Goal: Task Accomplishment & Management: Complete application form

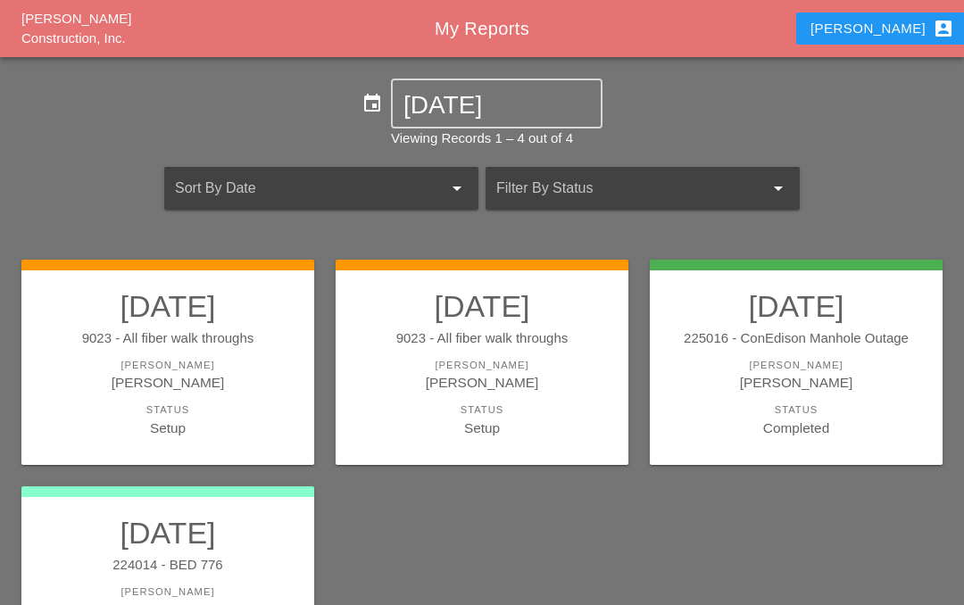
click at [201, 358] on div "[PERSON_NAME]" at bounding box center [167, 365] width 257 height 15
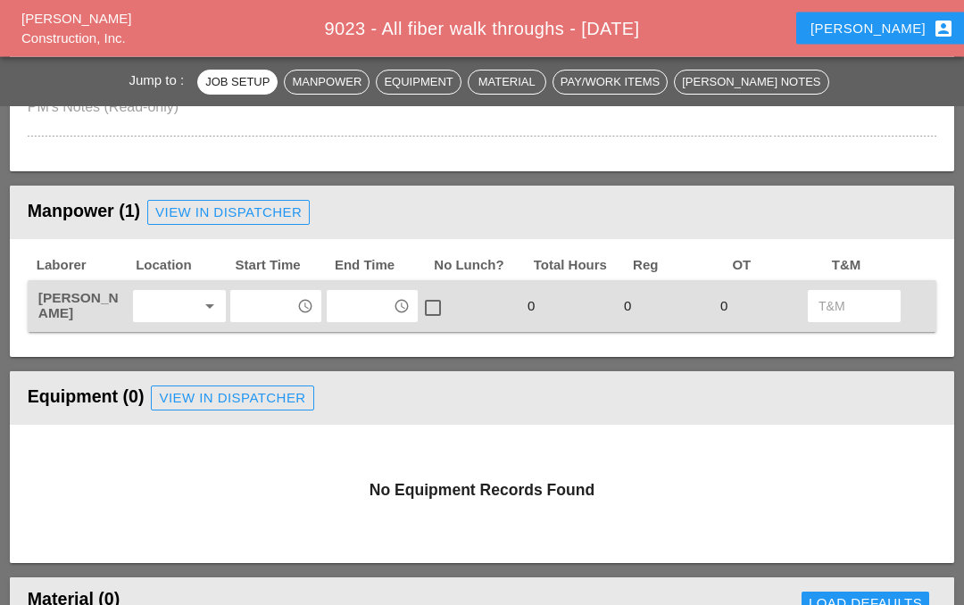
scroll to position [688, 0]
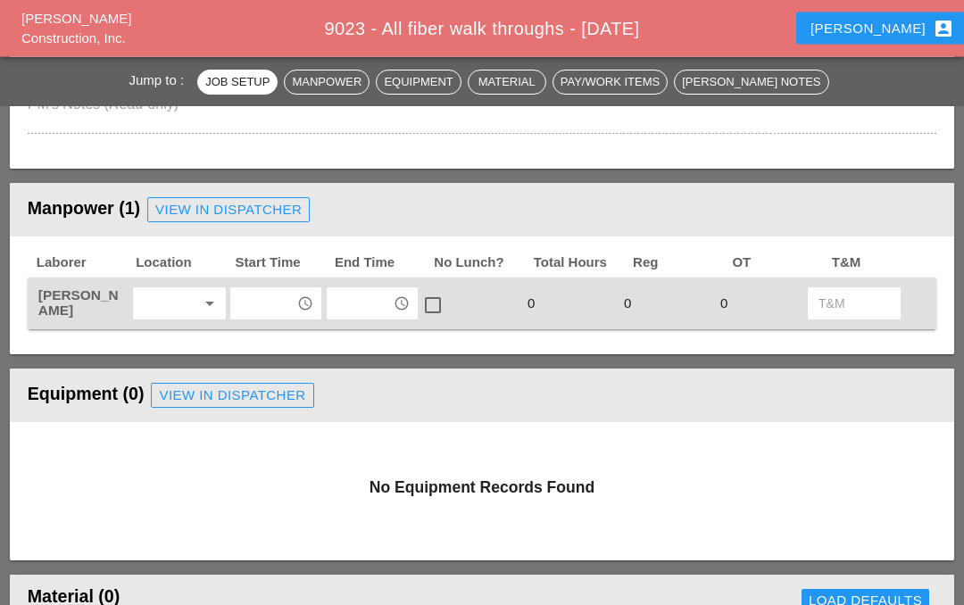
click at [206, 311] on icon "arrow_drop_down" at bounding box center [209, 304] width 21 height 21
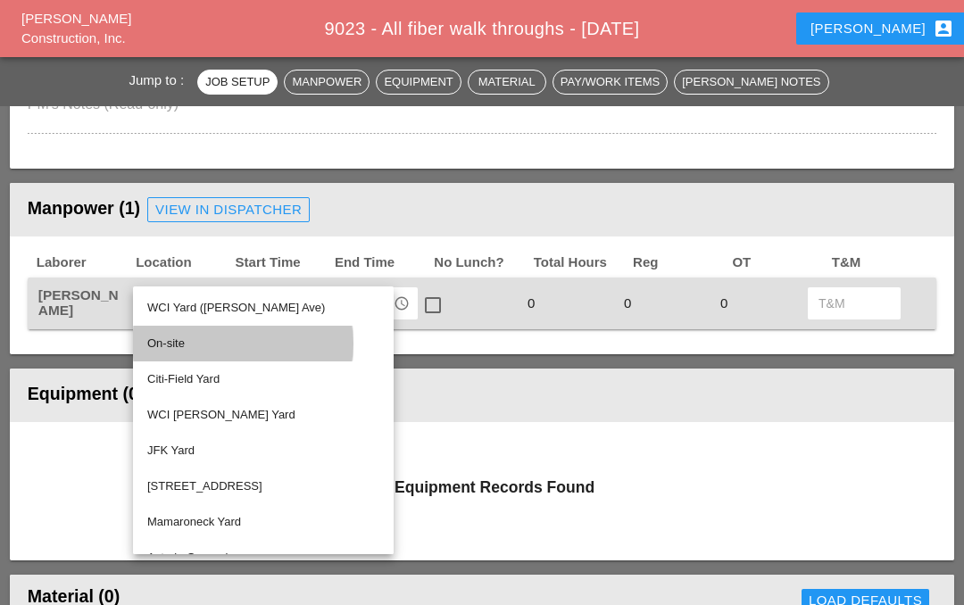
click at [212, 345] on div "On-site" at bounding box center [263, 343] width 232 height 21
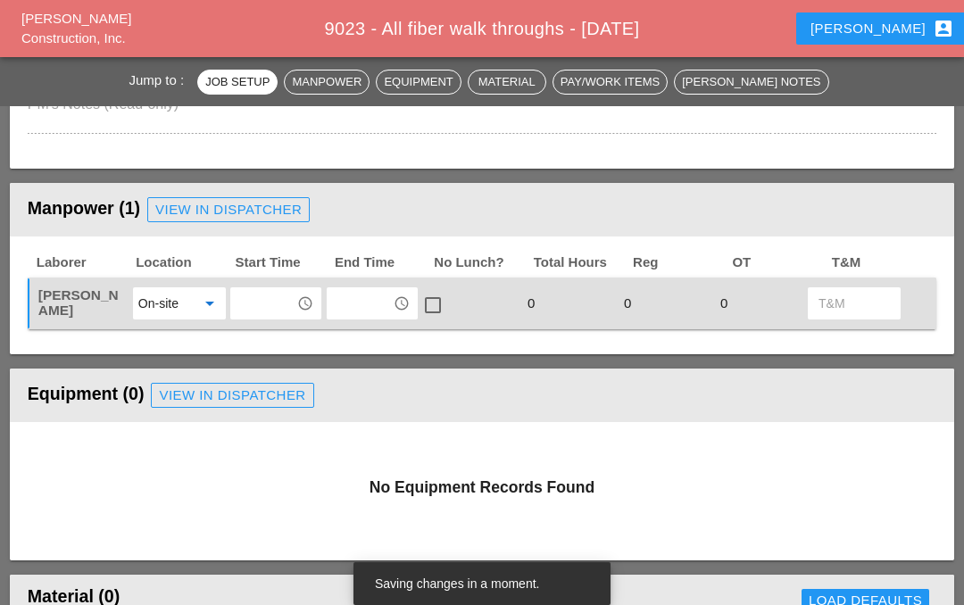
click at [306, 305] on icon "access_time" at bounding box center [305, 304] width 16 height 16
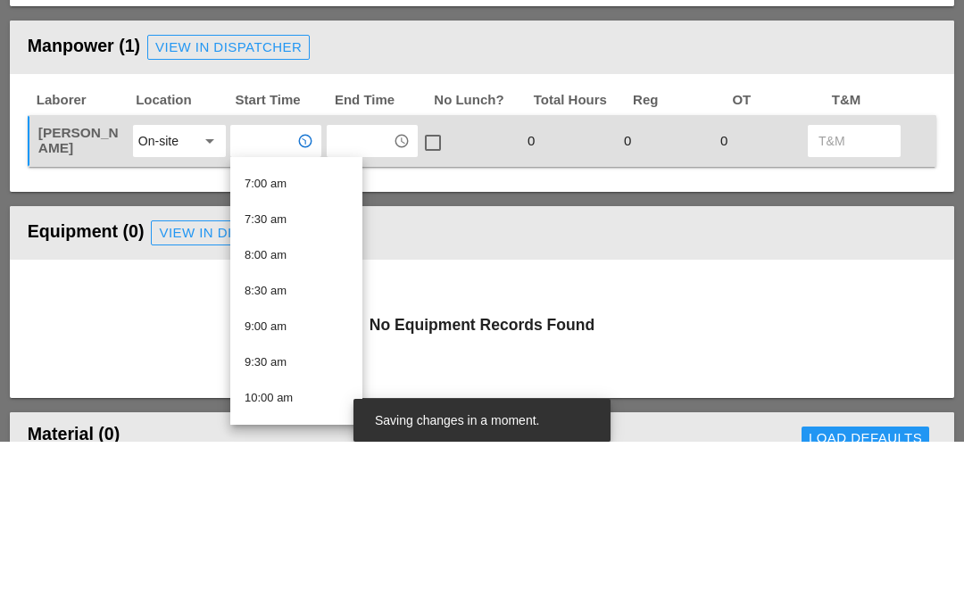
scroll to position [496, 0]
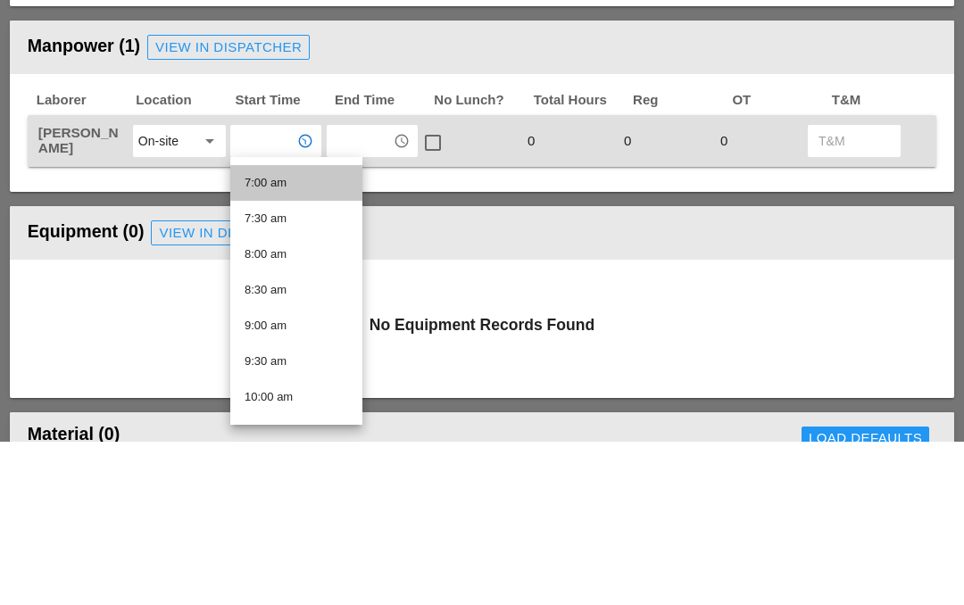
click at [287, 336] on div "7:00 am" at bounding box center [297, 346] width 104 height 21
type input "7:00 am"
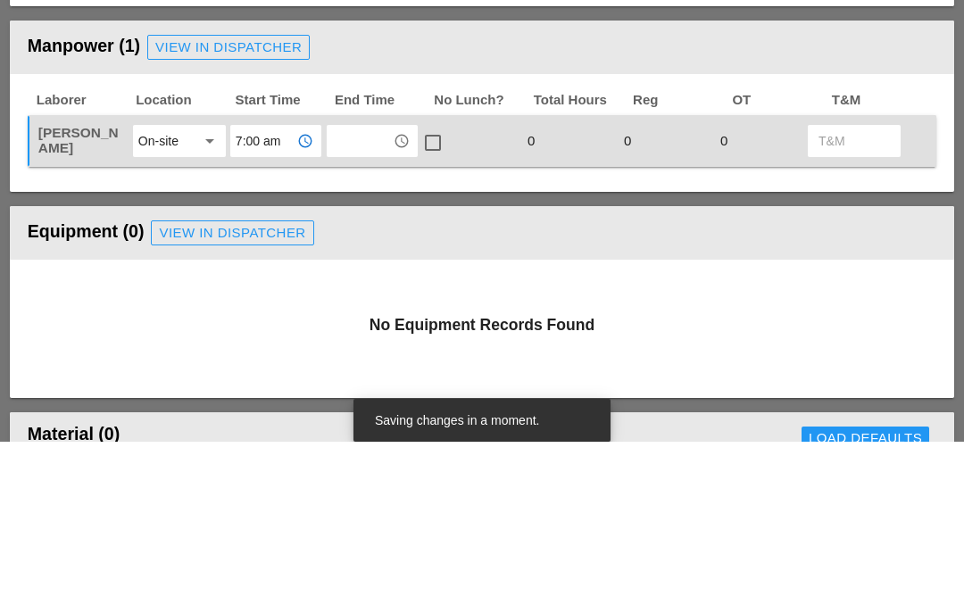
click at [362, 290] on input "text" at bounding box center [359, 304] width 55 height 29
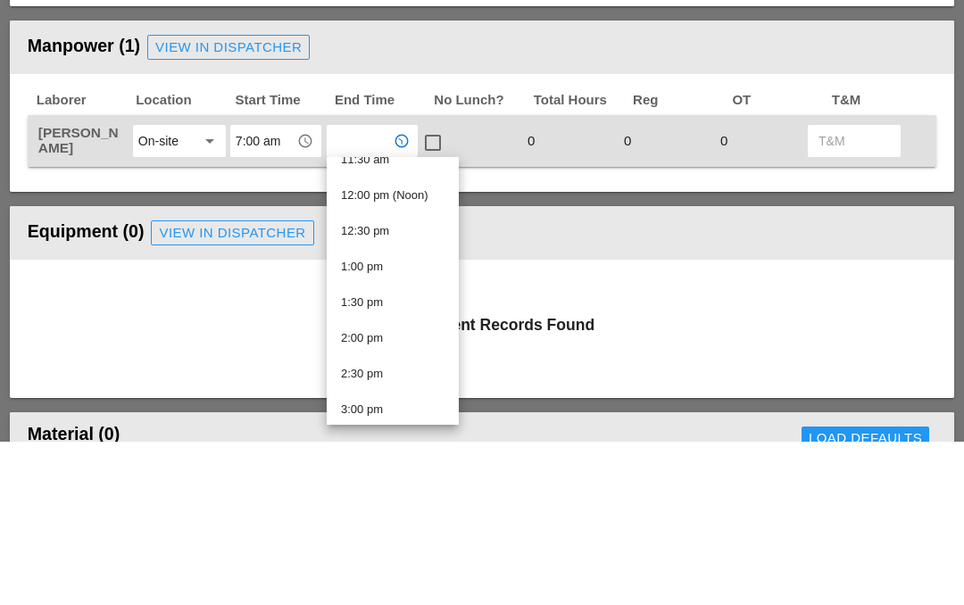
scroll to position [850, 0]
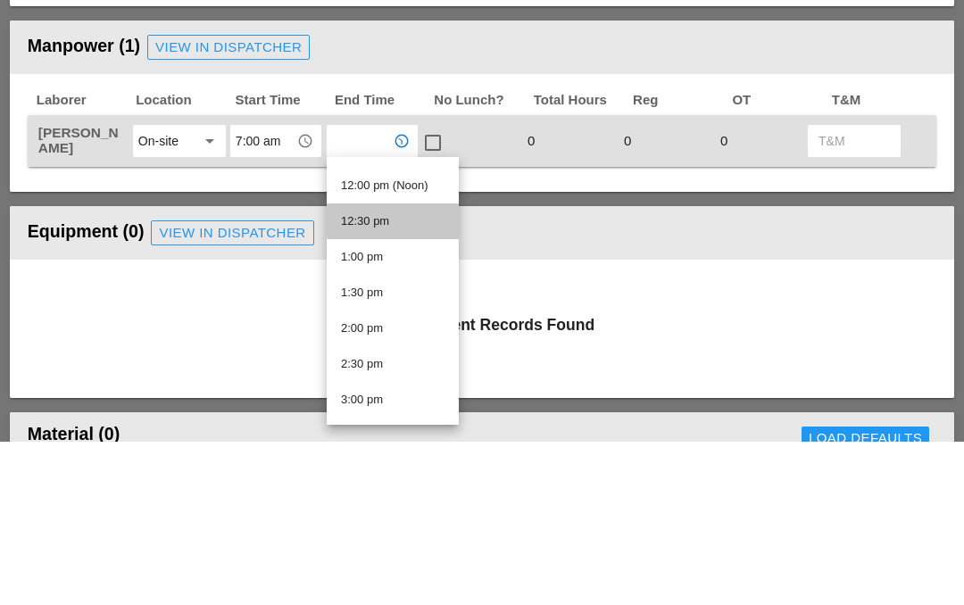
click at [394, 374] on div "12:30 pm" at bounding box center [393, 384] width 104 height 21
type input "12:30 pm"
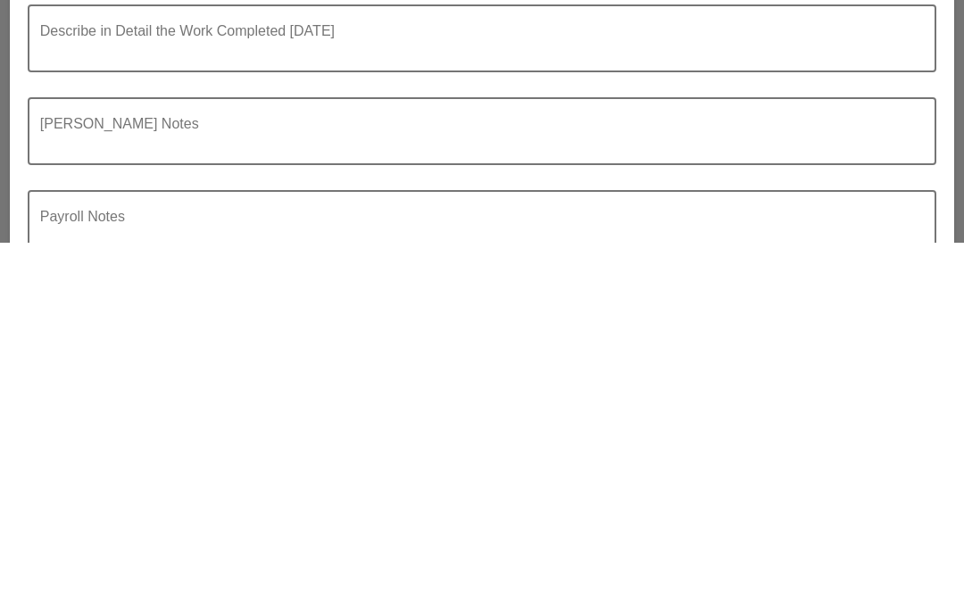
scroll to position [1415, 0]
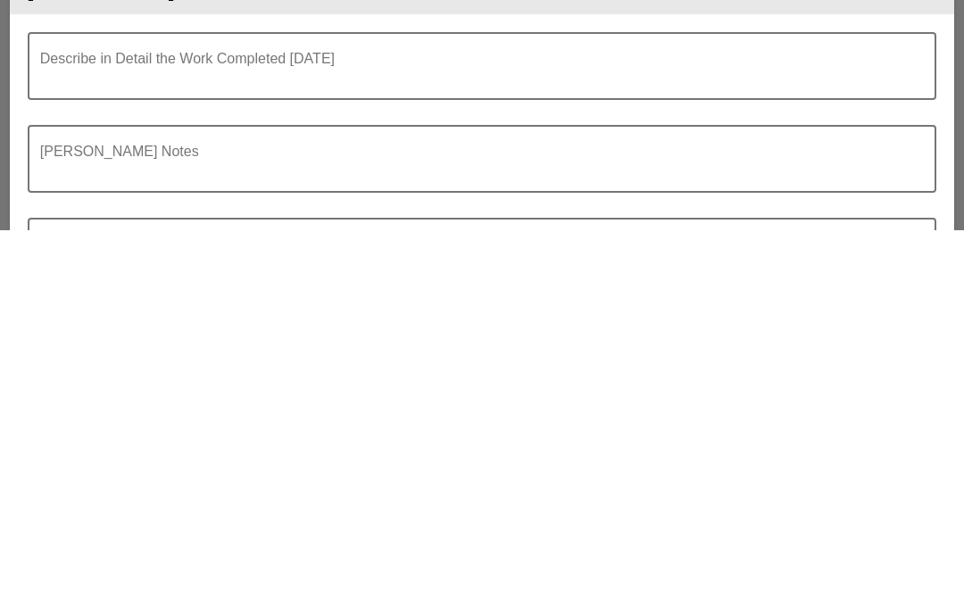
click at [137, 410] on div "Describe in Detail the Work Completed [DATE]" at bounding box center [475, 442] width 870 height 64
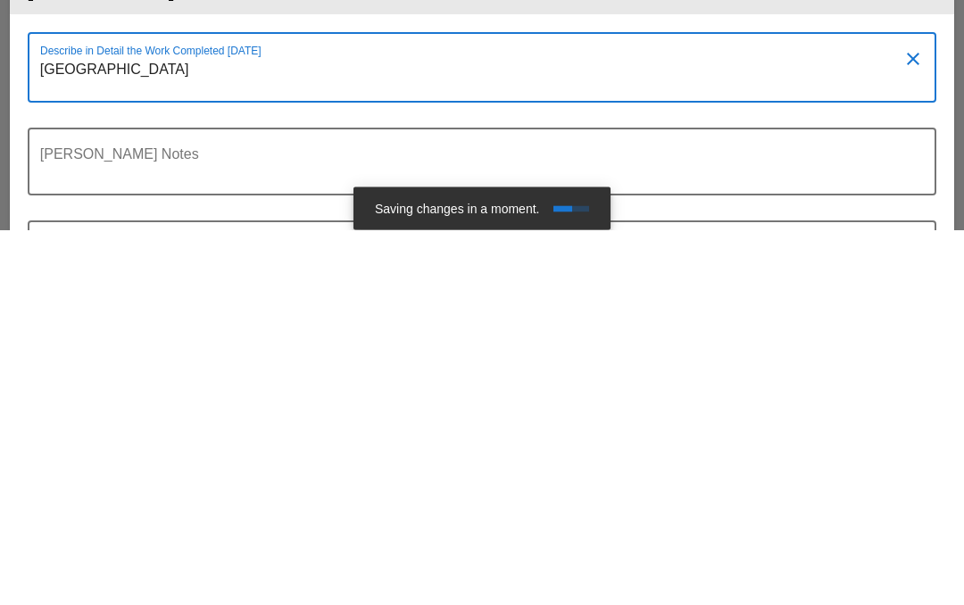
click at [100, 431] on textarea "Pier point street and Willow Street 21999" at bounding box center [475, 454] width 870 height 46
click at [82, 431] on textarea "Pier point street and Willow Street 21999" at bounding box center [475, 454] width 870 height 46
click at [103, 431] on textarea "Pier point street and Willow Street 21999" at bounding box center [475, 454] width 870 height 46
click at [340, 431] on textarea "Pierrepont street and Willow Street 21999" at bounding box center [475, 454] width 870 height 46
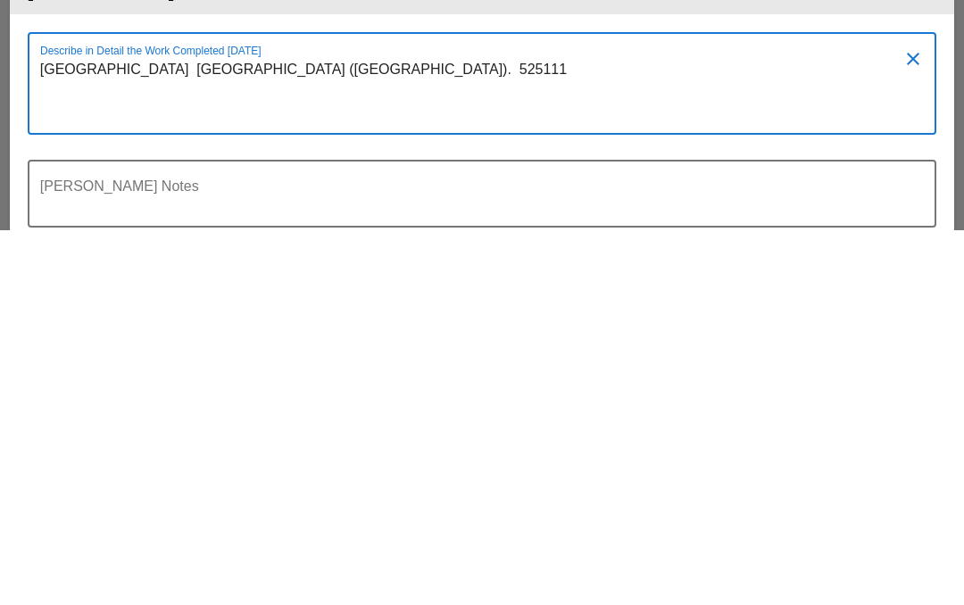
click at [327, 431] on textarea "[GEOGRAPHIC_DATA] [GEOGRAPHIC_DATA] ([GEOGRAPHIC_DATA]). 525111" at bounding box center [475, 470] width 870 height 78
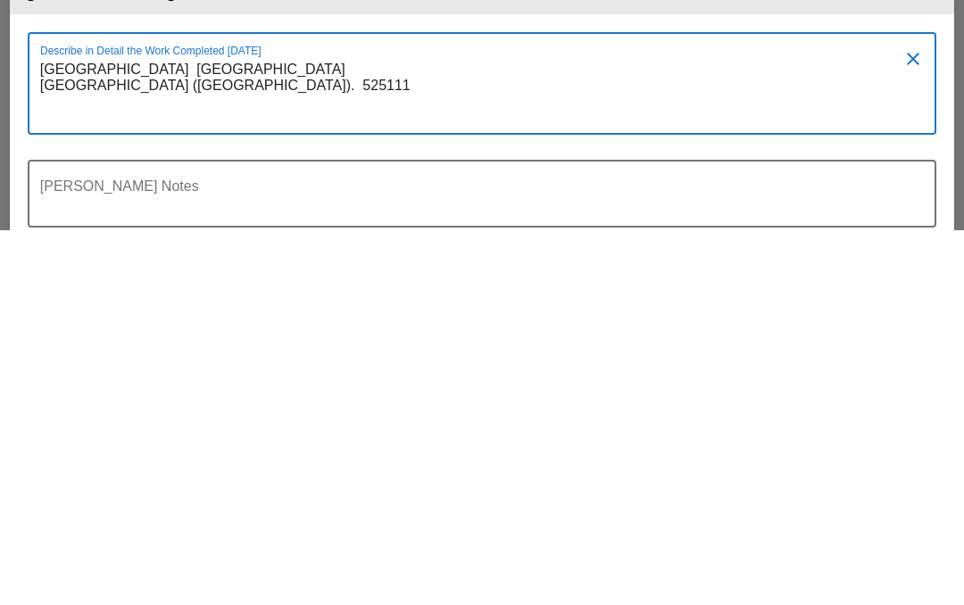
click at [305, 431] on textarea "[GEOGRAPHIC_DATA] [GEOGRAPHIC_DATA] [GEOGRAPHIC_DATA] ([GEOGRAPHIC_DATA]). 5251…" at bounding box center [475, 470] width 870 height 78
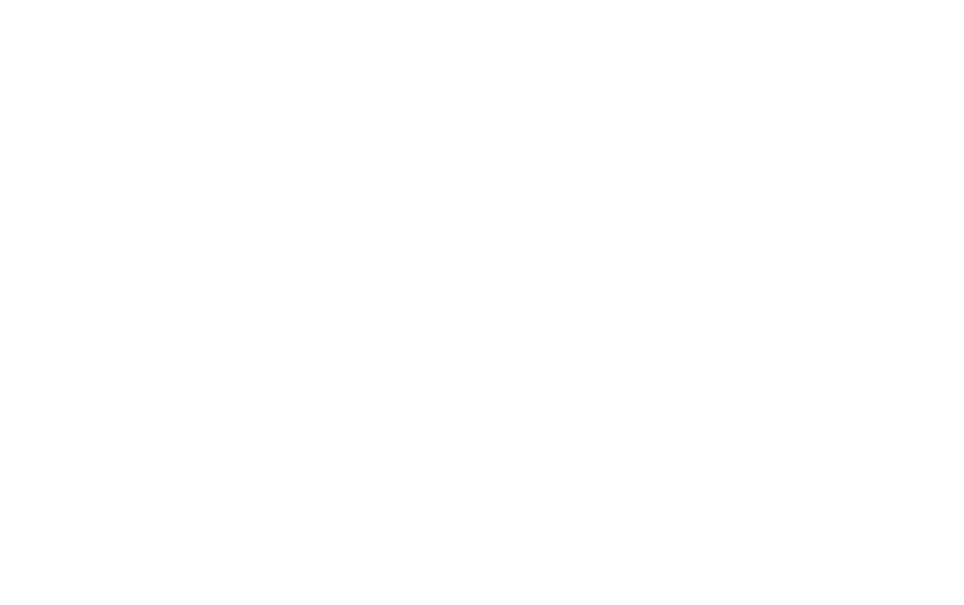
scroll to position [730, 0]
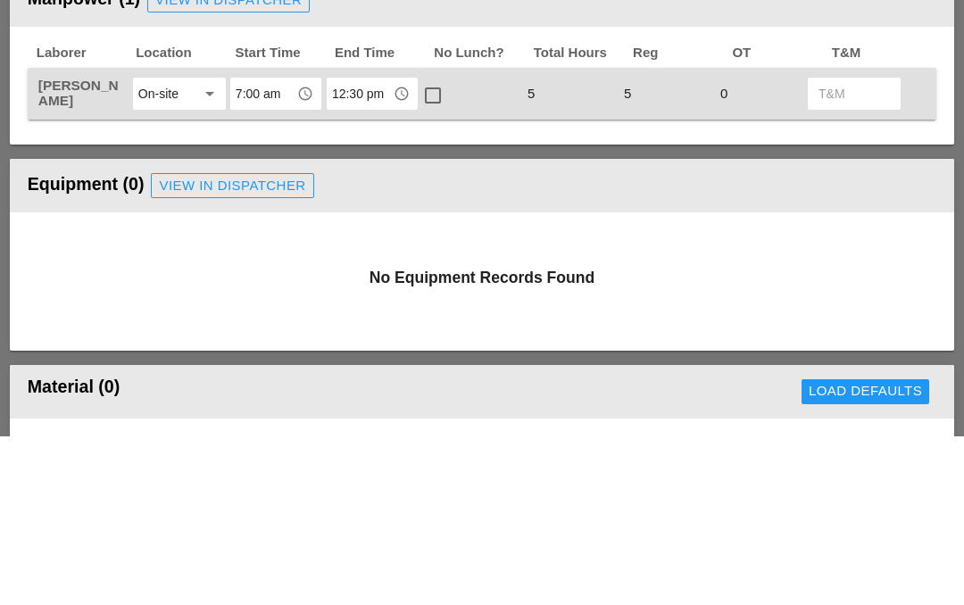
type textarea "[GEOGRAPHIC_DATA] [GEOGRAPHIC_DATA] ([GEOGRAPHIC_DATA]). 525111"
click at [379, 248] on input "12:30 pm" at bounding box center [359, 262] width 55 height 29
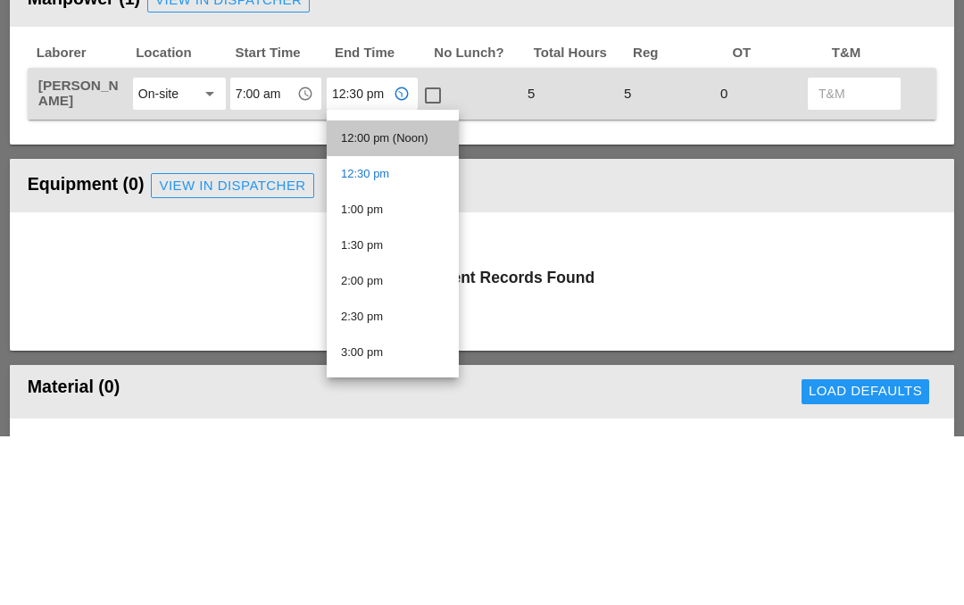
click at [380, 296] on div "12:00 pm (Noon)" at bounding box center [393, 306] width 104 height 21
type input "12:00 pm (Noon)"
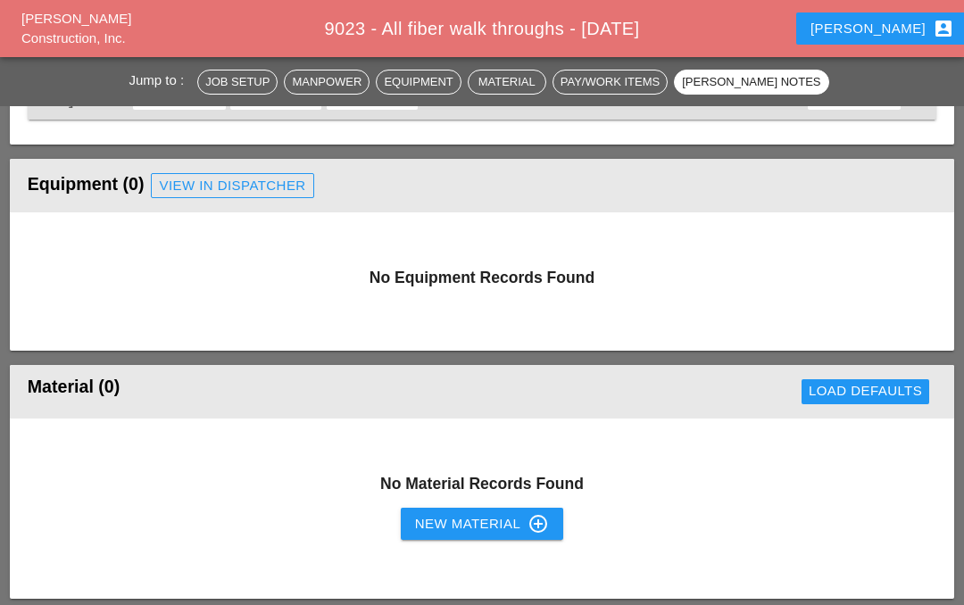
scroll to position [2015, 0]
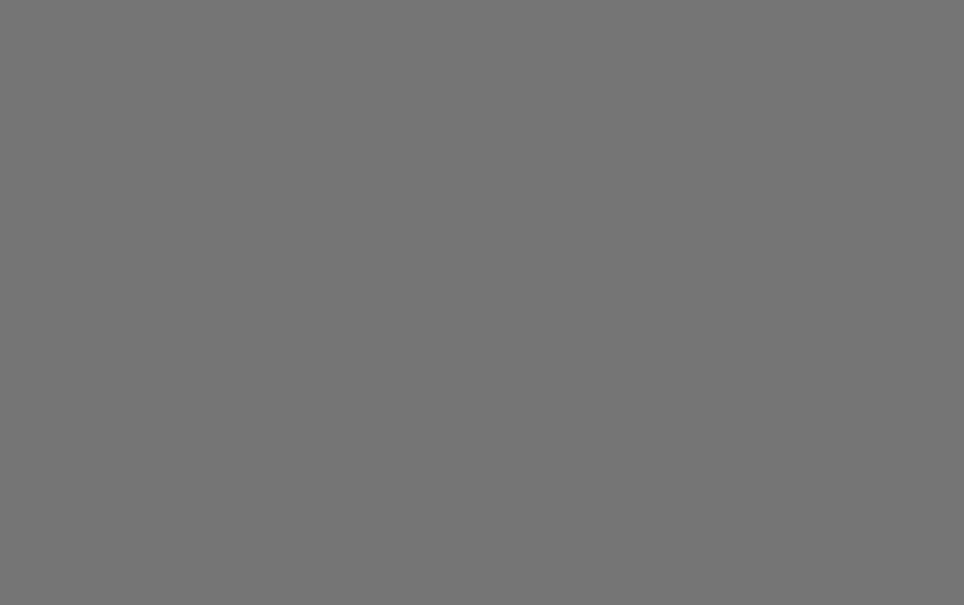
scroll to position [78, 0]
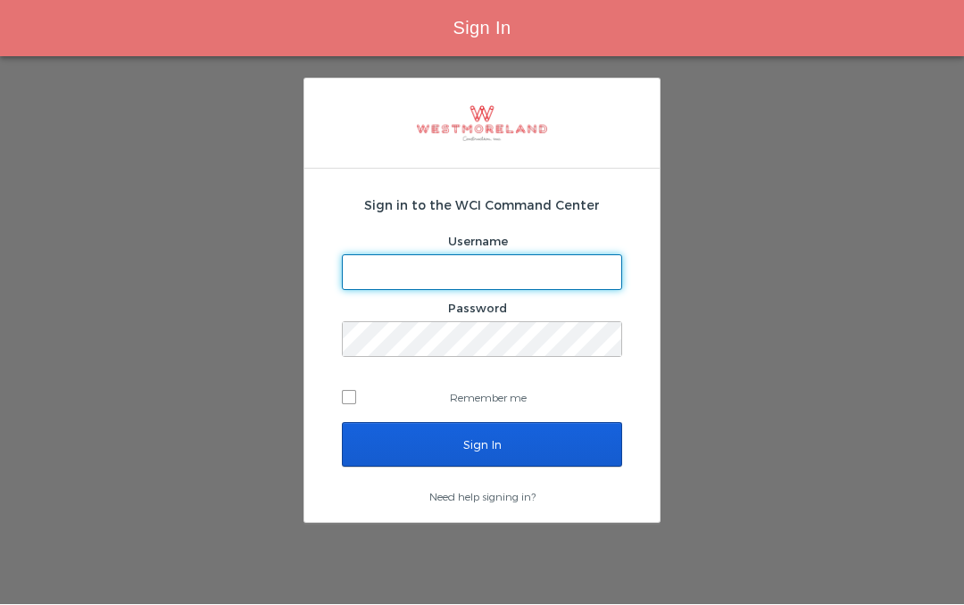
type input "Ibelfor@westmoreland.nyc"
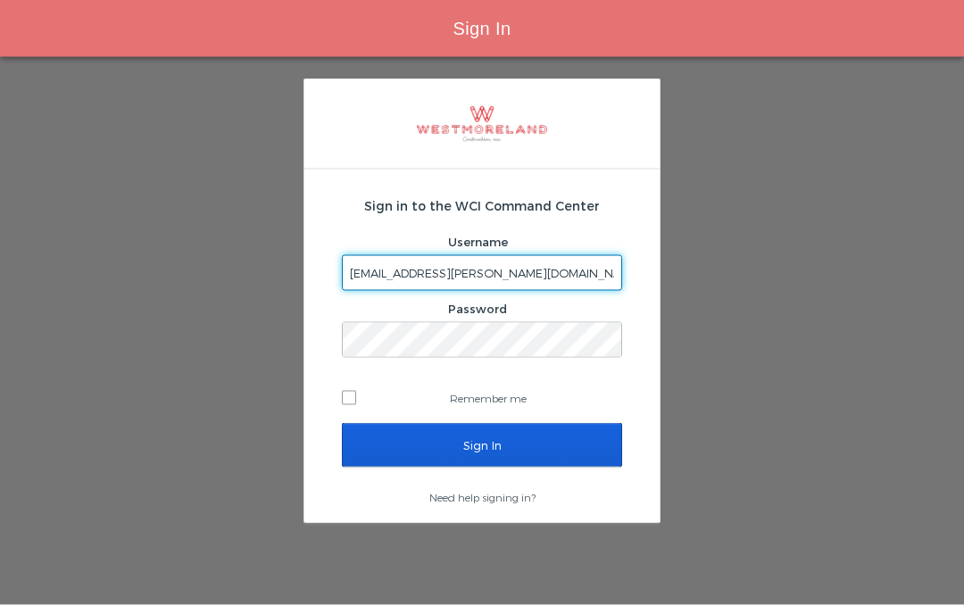
click at [482, 423] on input "Sign In" at bounding box center [482, 445] width 280 height 45
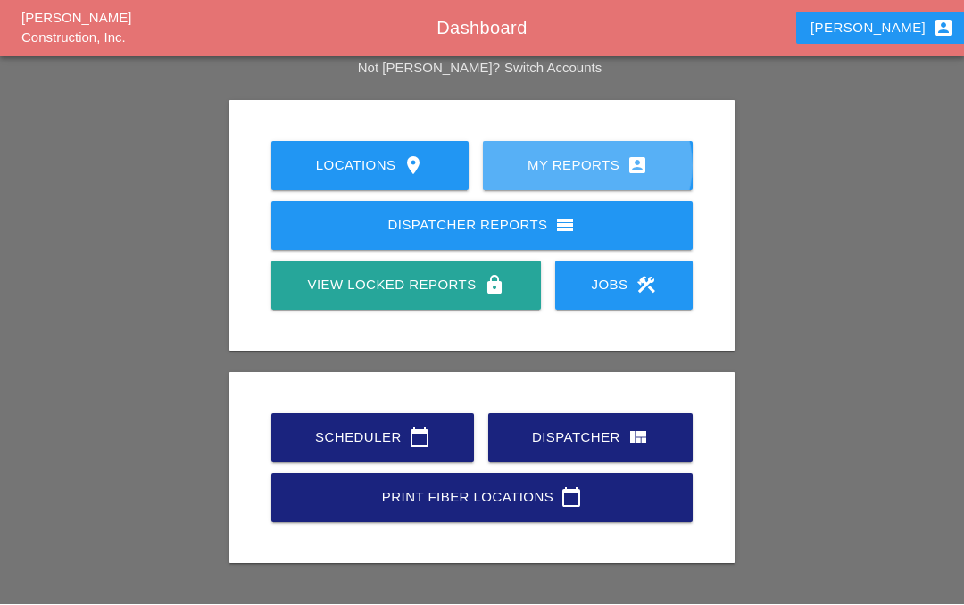
scroll to position [71, 0]
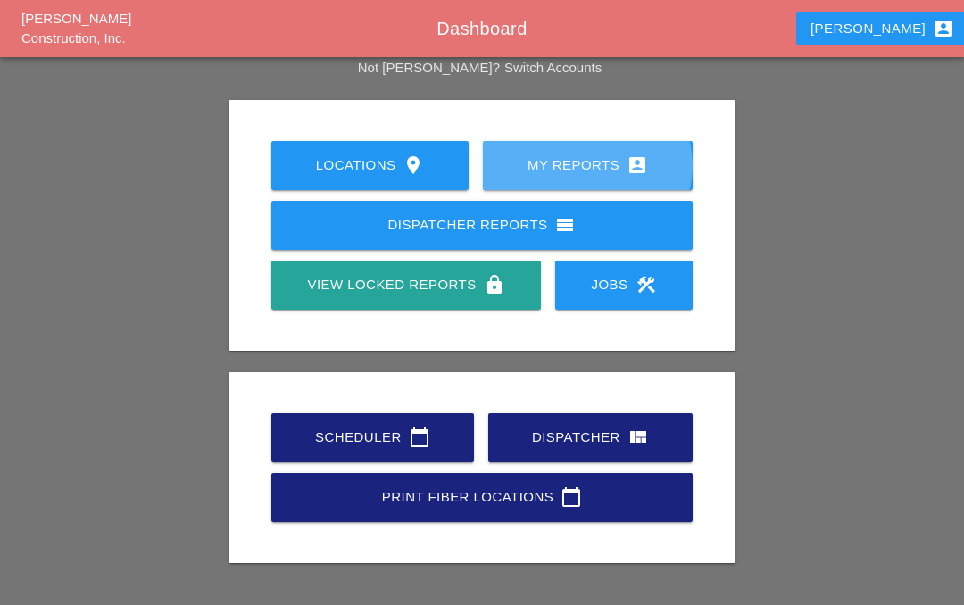
click at [573, 156] on div "My Reports account_box" at bounding box center [588, 164] width 153 height 21
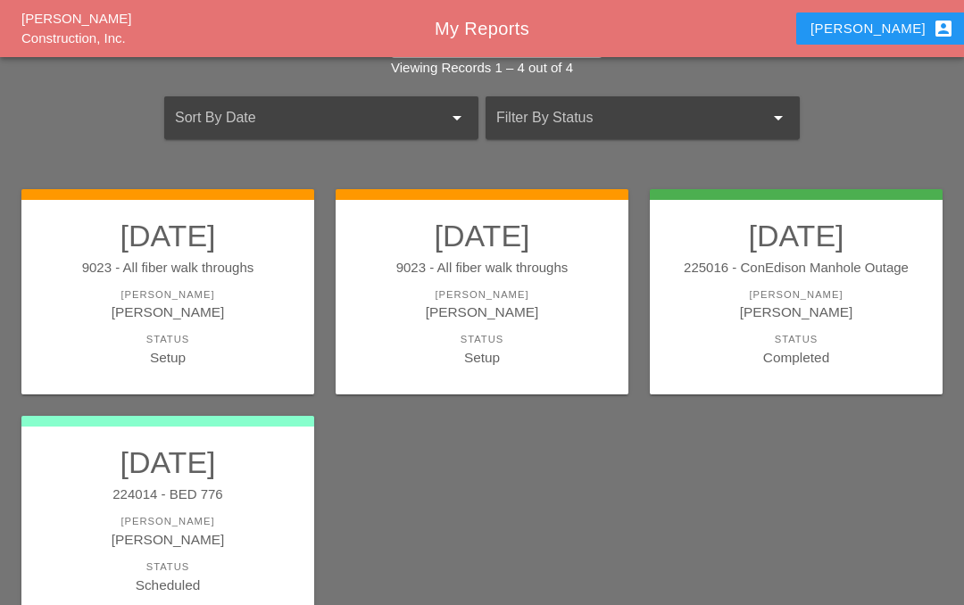
click at [182, 288] on div "[PERSON_NAME]" at bounding box center [167, 294] width 257 height 15
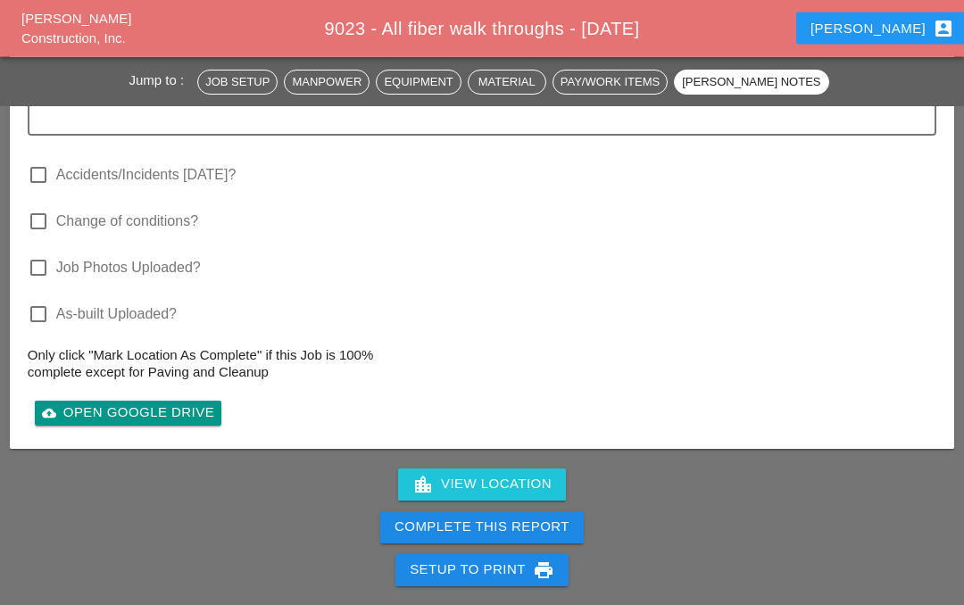
scroll to position [2004, 0]
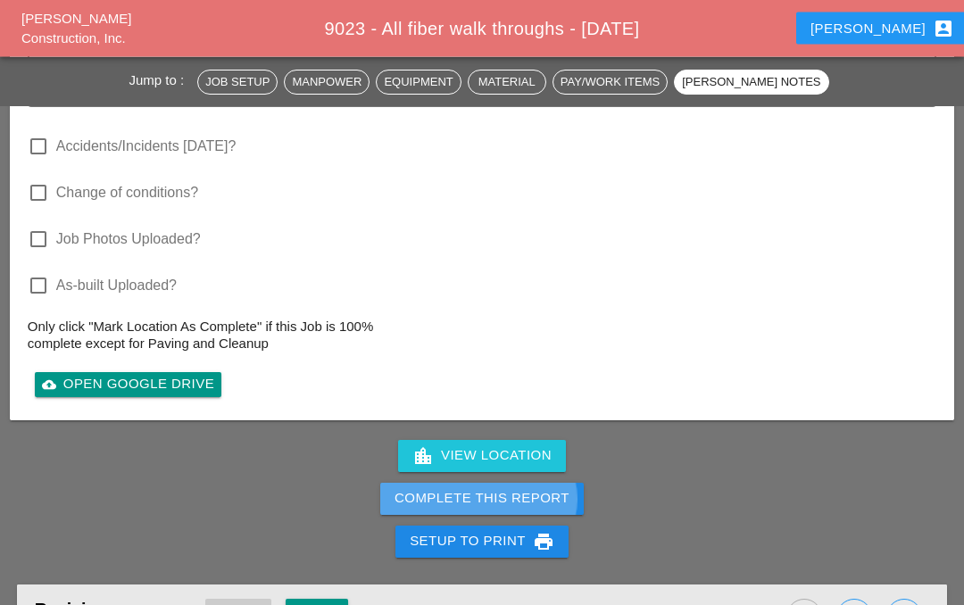
click at [466, 503] on div "Complete This Report" at bounding box center [482, 499] width 175 height 21
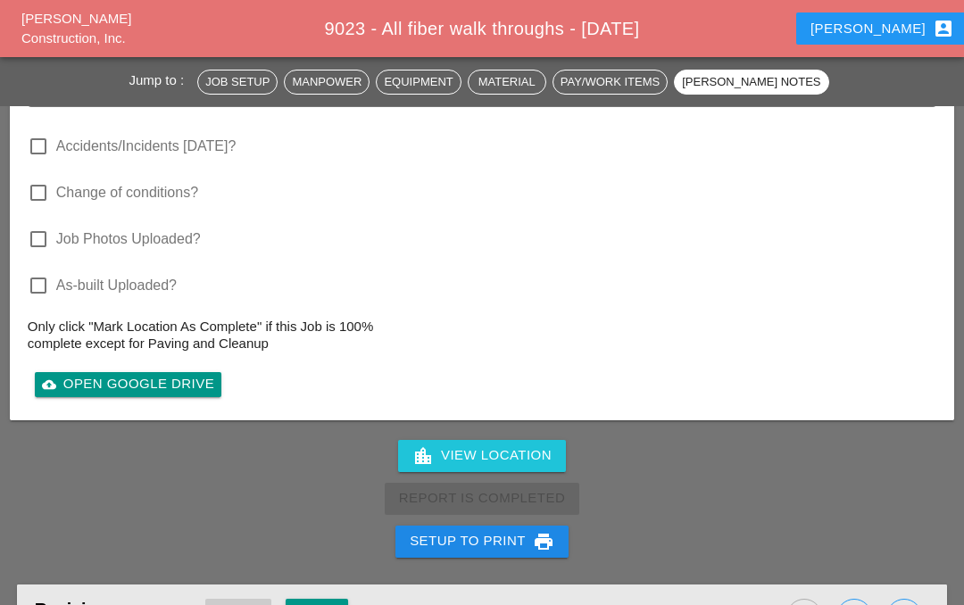
scroll to position [2082, 0]
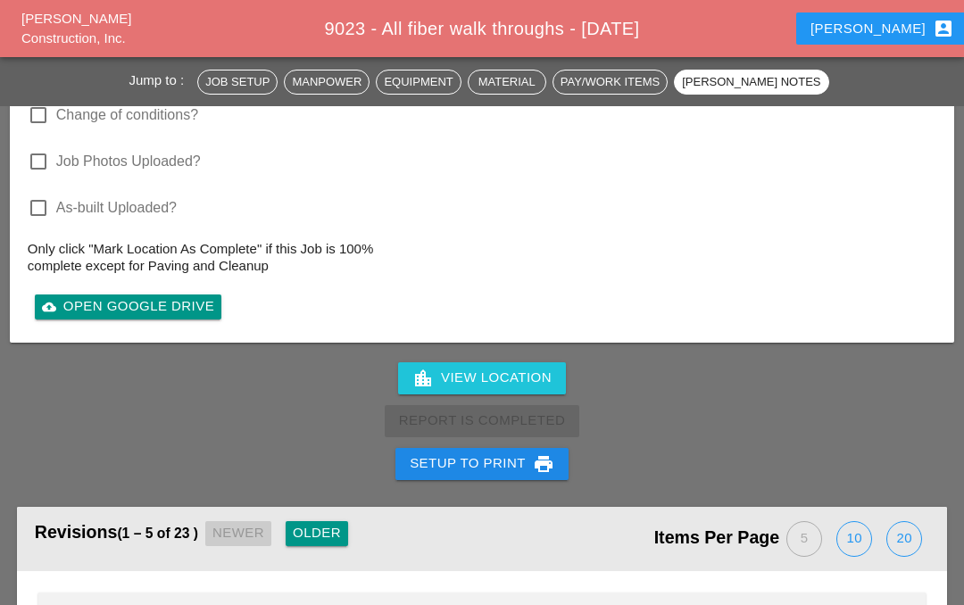
click at [886, 20] on div "Iwan account_box" at bounding box center [883, 28] width 144 height 21
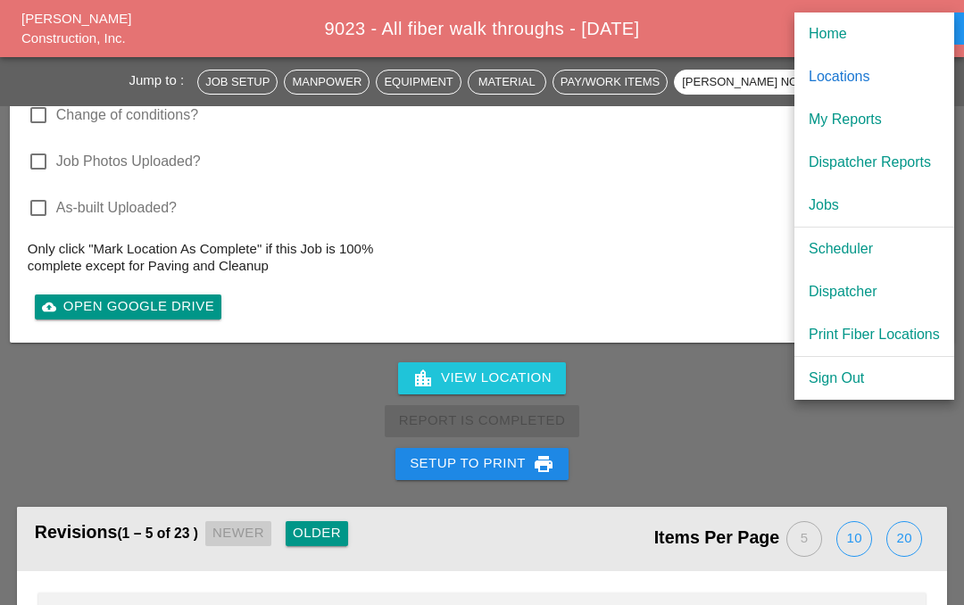
click at [864, 112] on div "My Reports" at bounding box center [874, 119] width 131 height 21
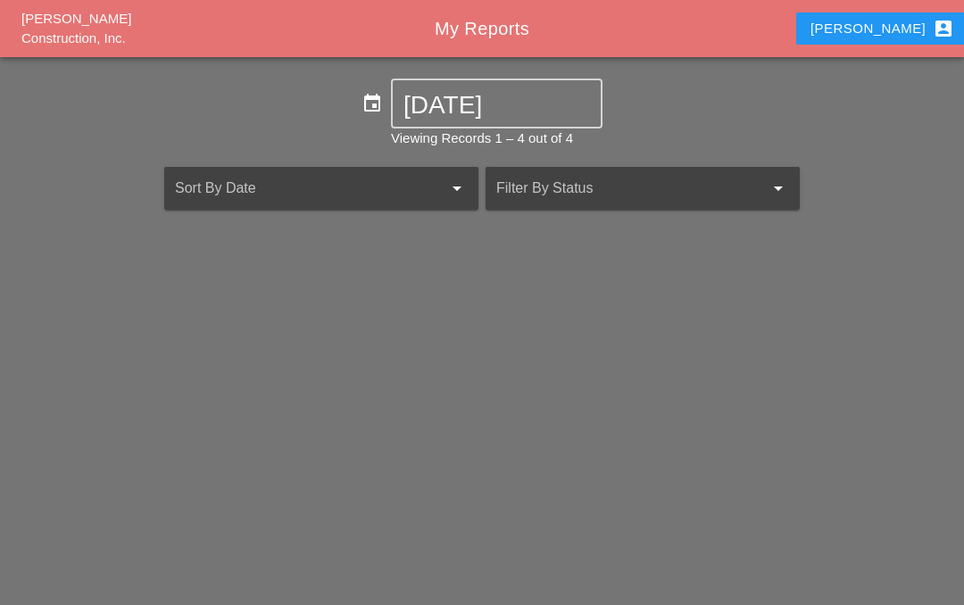
scroll to position [78, 0]
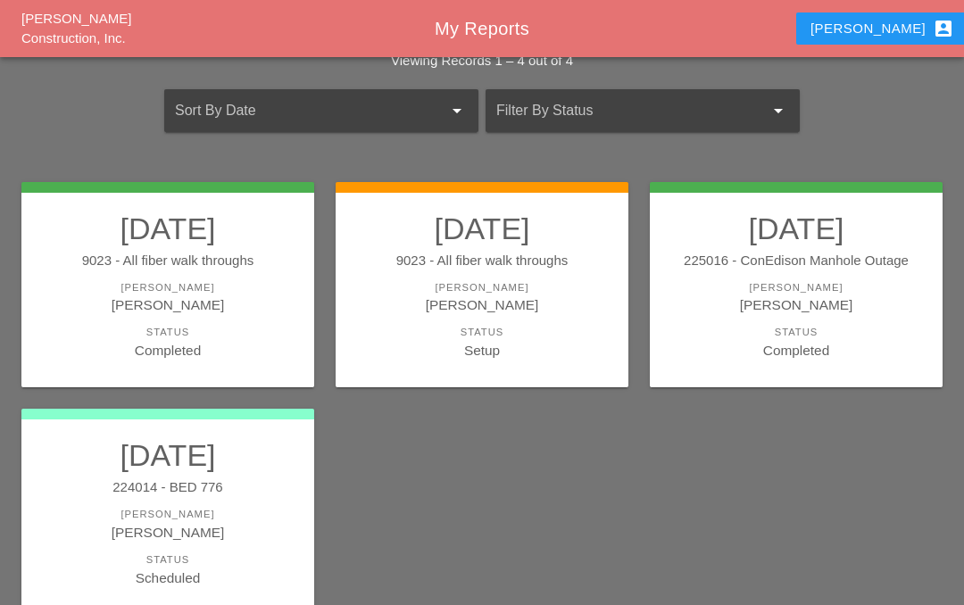
click at [473, 276] on link "[DATE] 9023 - All fiber walk throughs [PERSON_NAME] [PERSON_NAME] Status Setup" at bounding box center [482, 286] width 257 height 150
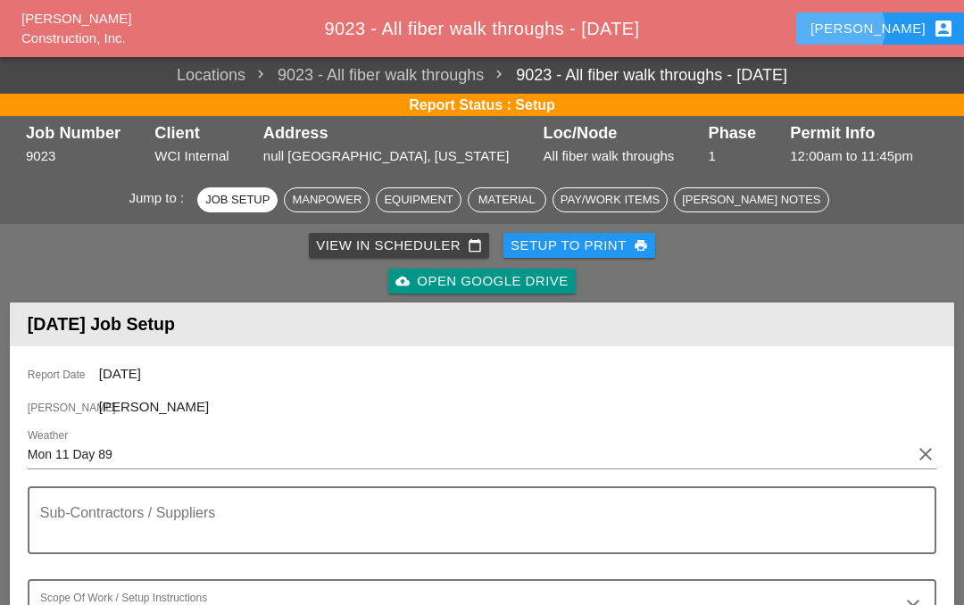
click at [885, 31] on div "Iwan account_box" at bounding box center [883, 28] width 144 height 21
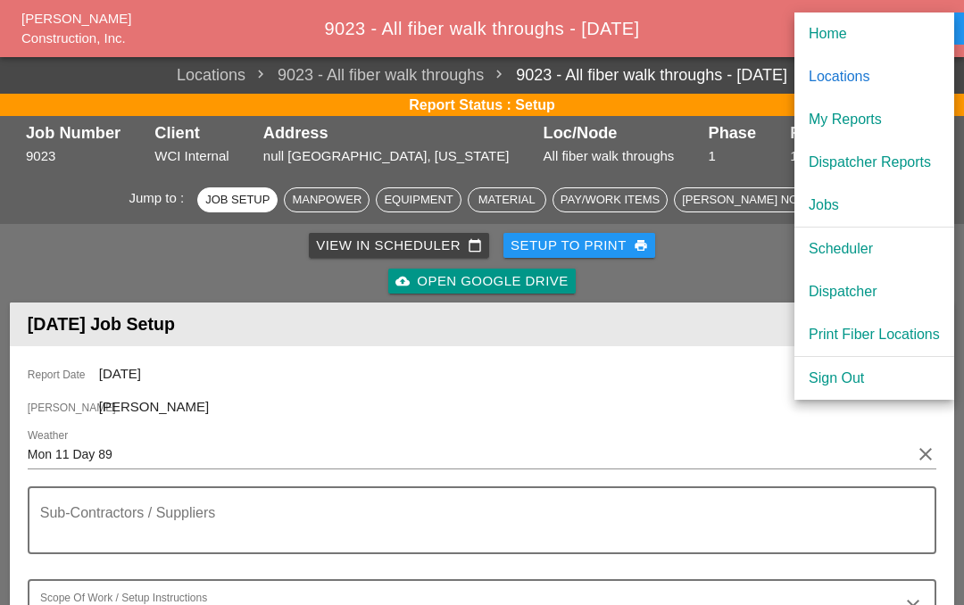
click at [878, 112] on div "My Reports" at bounding box center [874, 119] width 131 height 21
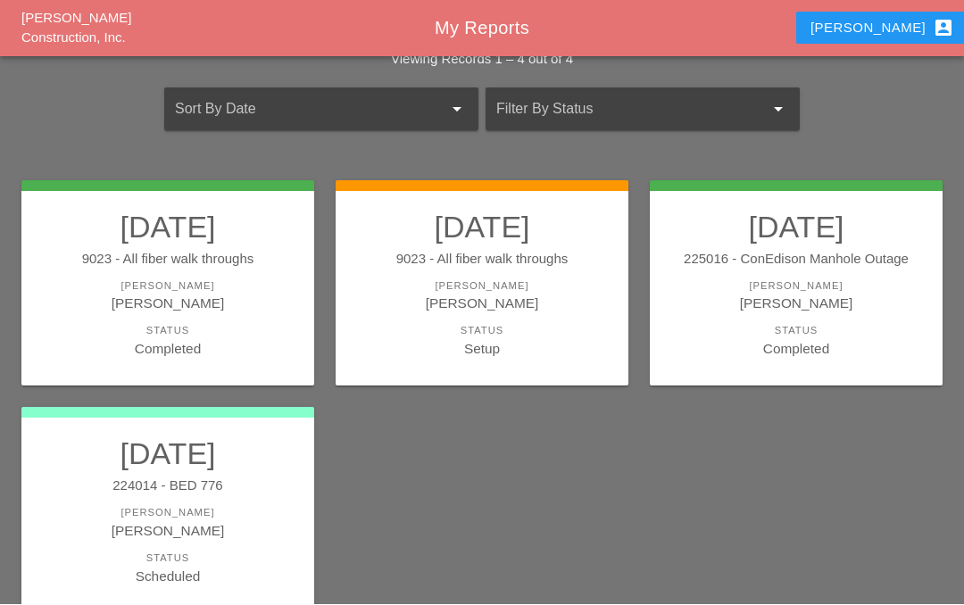
scroll to position [156, 0]
